Goal: Information Seeking & Learning: Check status

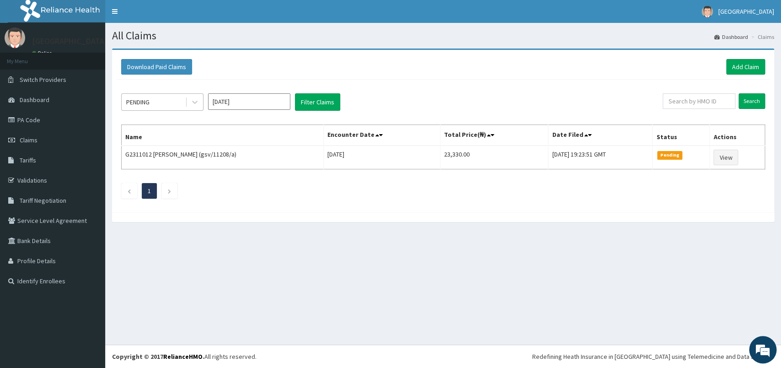
click at [176, 101] on div "PENDING" at bounding box center [154, 102] width 64 height 15
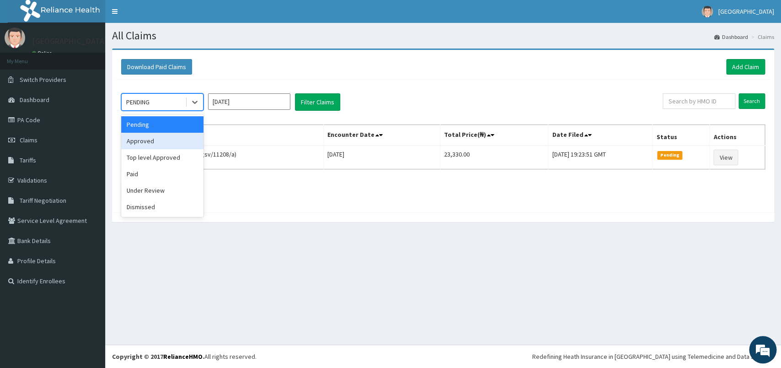
click at [173, 149] on div "Approved" at bounding box center [162, 141] width 82 height 16
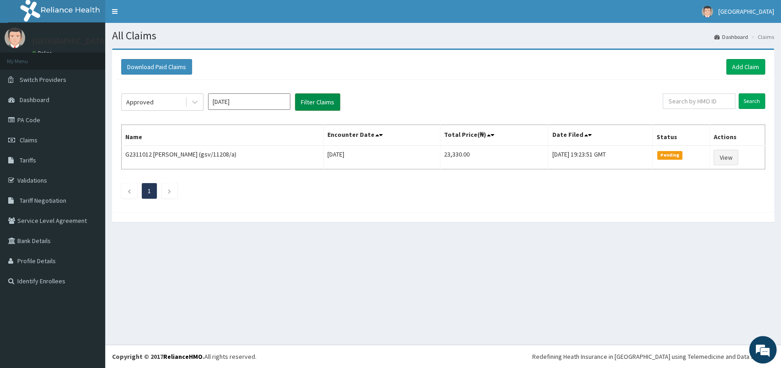
click at [313, 102] on button "Filter Claims" at bounding box center [317, 101] width 45 height 17
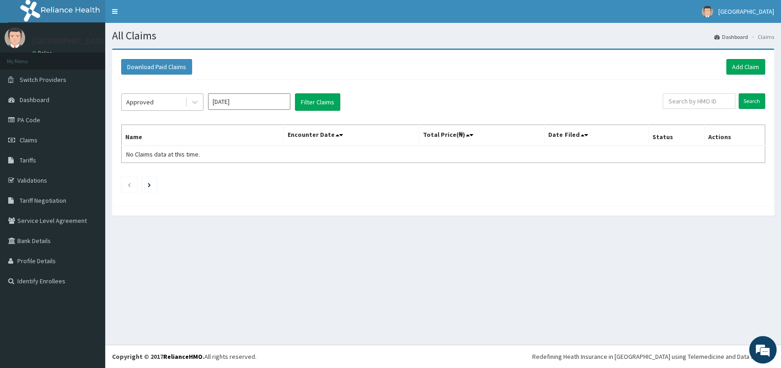
click at [187, 109] on div at bounding box center [194, 102] width 18 height 16
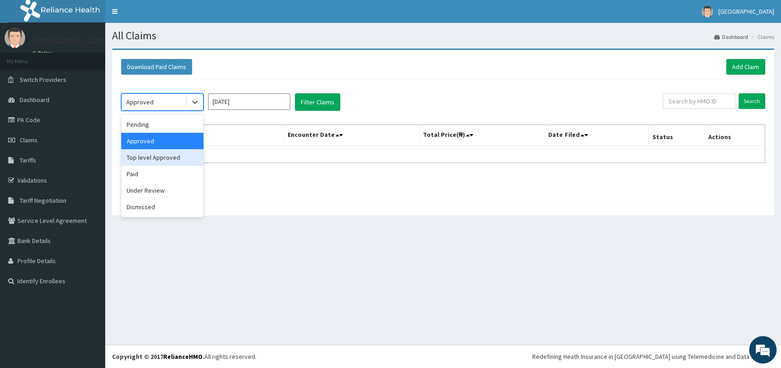
click at [183, 159] on div "Top level Approved" at bounding box center [162, 157] width 82 height 16
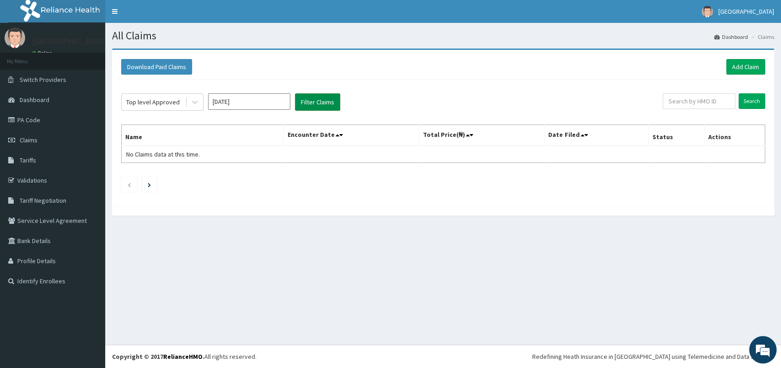
click at [318, 101] on button "Filter Claims" at bounding box center [317, 101] width 45 height 17
click at [181, 106] on div "Top level Approved" at bounding box center [154, 102] width 64 height 15
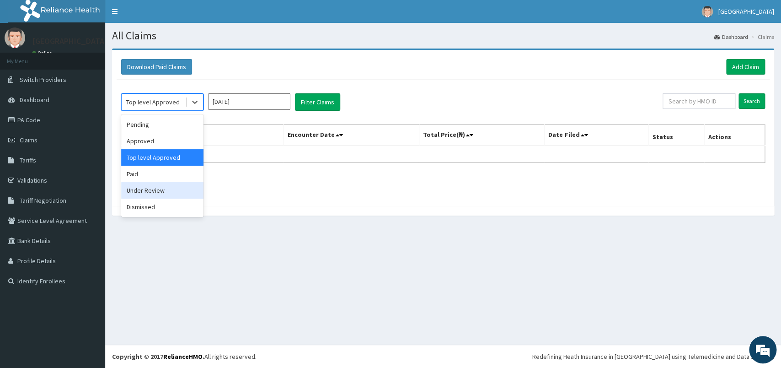
click at [158, 191] on div "Under Review" at bounding box center [162, 190] width 82 height 16
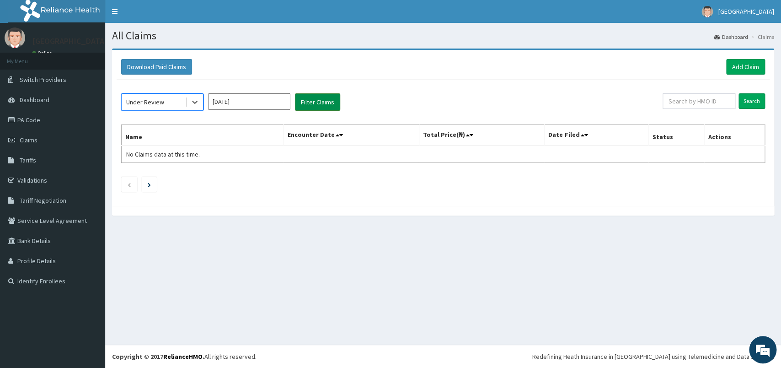
click at [305, 98] on button "Filter Claims" at bounding box center [317, 101] width 45 height 17
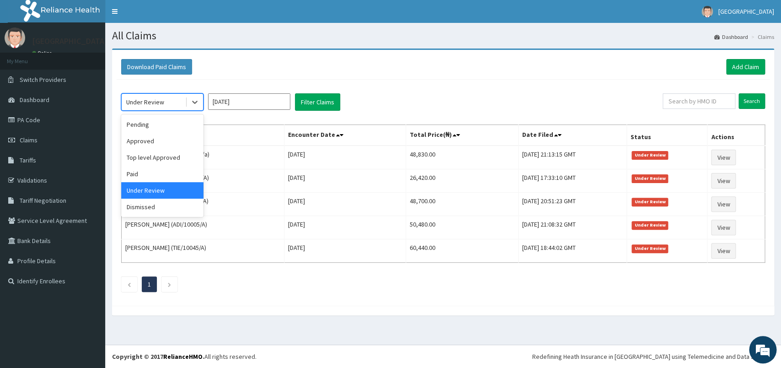
click at [175, 104] on div "Under Review" at bounding box center [154, 102] width 64 height 15
click at [164, 176] on div "Paid" at bounding box center [162, 174] width 82 height 16
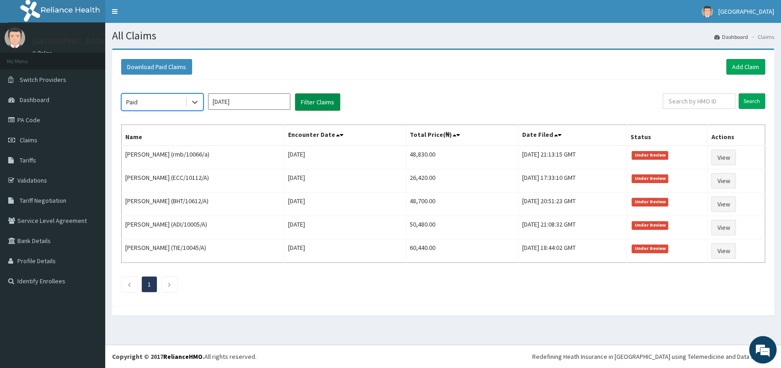
click at [316, 103] on button "Filter Claims" at bounding box center [317, 101] width 45 height 17
